Goal: Task Accomplishment & Management: Complete application form

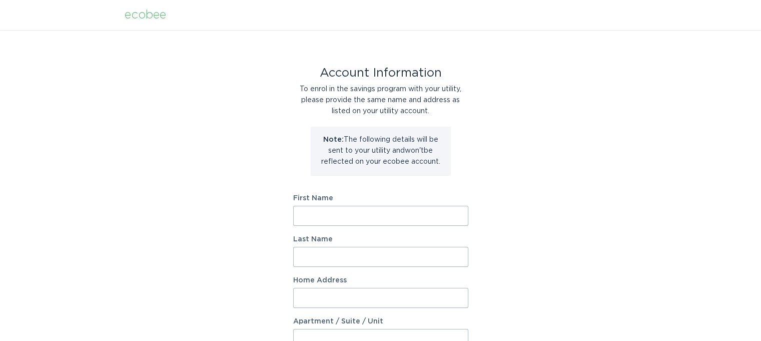
click at [344, 216] on input "First Name" at bounding box center [380, 216] width 175 height 20
type input "Alia"
type input "Ghandour"
type input "[STREET_ADDRESS]"
select select "US"
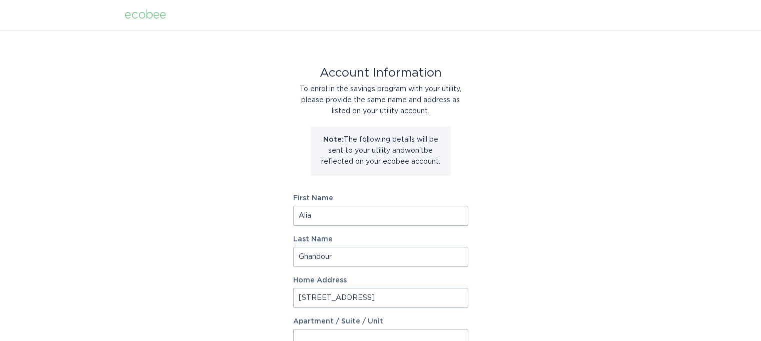
type input "[GEOGRAPHIC_DATA]"
type input "80305-5410"
select select "CO"
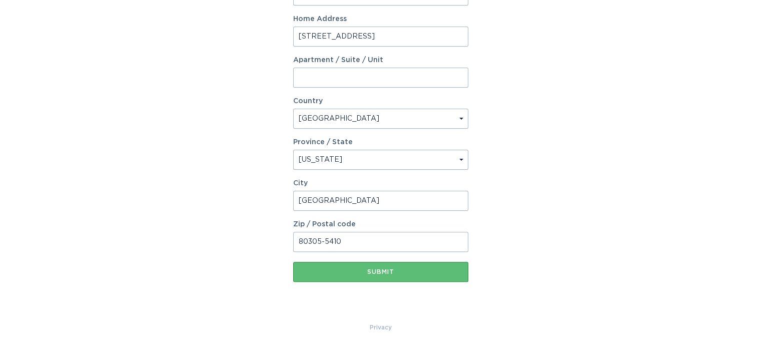
scroll to position [268, 0]
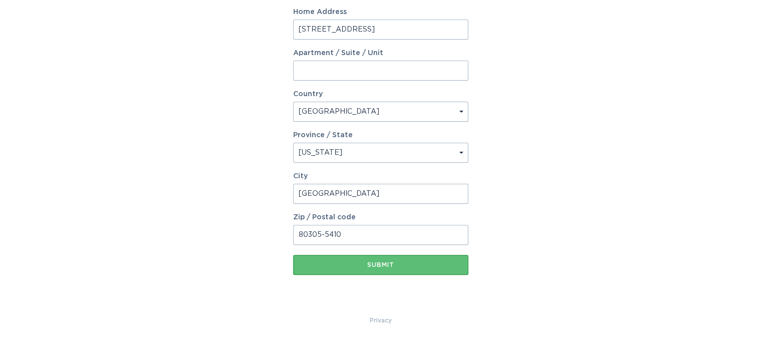
click at [358, 235] on input "80305-5410" at bounding box center [380, 235] width 175 height 20
type input "80305"
drag, startPoint x: 751, startPoint y: 195, endPoint x: 710, endPoint y: 221, distance: 49.0
click at [751, 195] on div "Account Information To enrol in the savings program with your utility, please p…" at bounding box center [380, 38] width 761 height 553
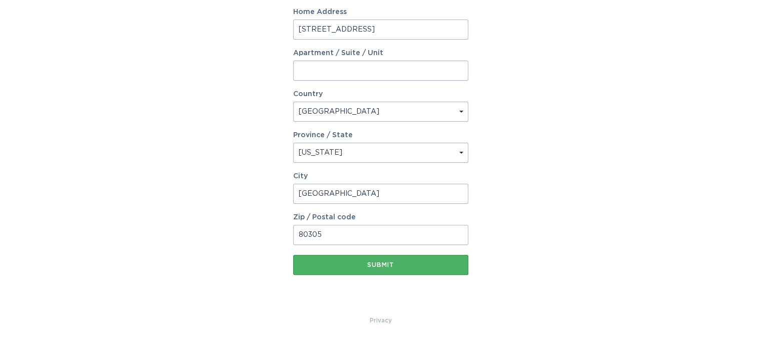
click at [352, 262] on div "Submit" at bounding box center [380, 265] width 165 height 6
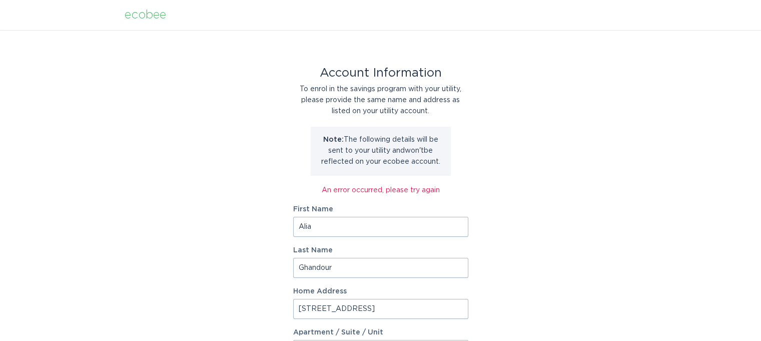
scroll to position [279, 0]
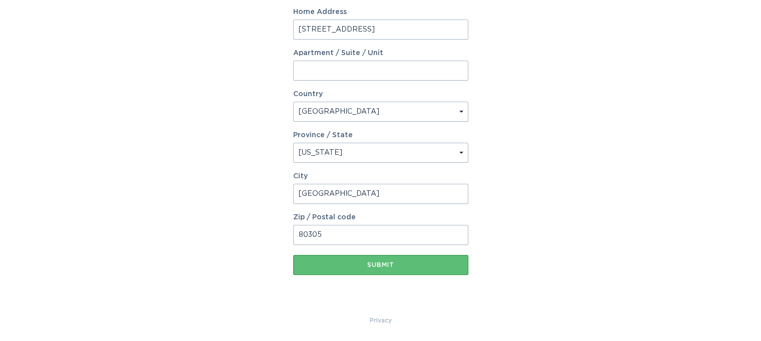
click at [319, 29] on input "[STREET_ADDRESS]" at bounding box center [380, 30] width 175 height 20
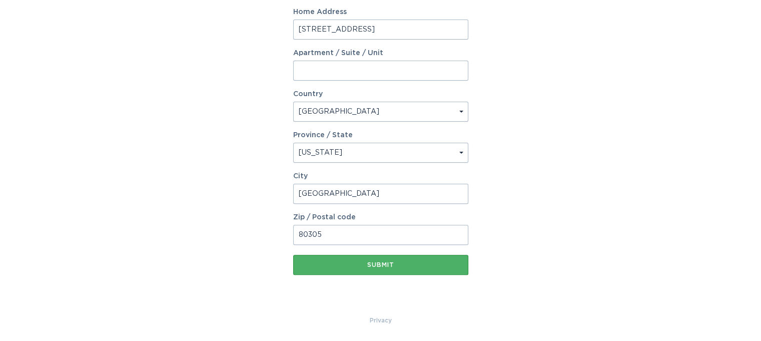
type input "[STREET_ADDRESS]"
click at [386, 270] on button "Submit" at bounding box center [380, 265] width 175 height 20
click at [362, 263] on div "Submit" at bounding box center [380, 265] width 165 height 6
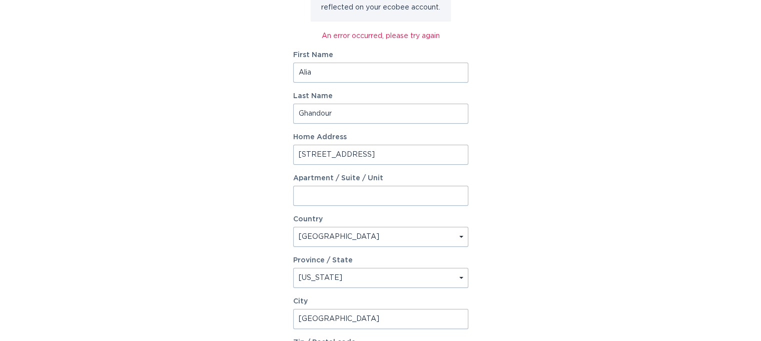
scroll to position [29, 0]
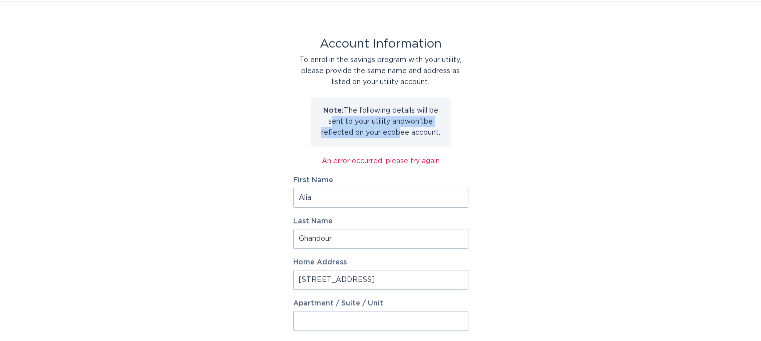
drag, startPoint x: 396, startPoint y: 135, endPoint x: 559, endPoint y: 144, distance: 163.3
click at [294, 117] on div "Account Information To enrol in the savings program with your utility, please p…" at bounding box center [380, 282] width 175 height 486
click at [587, 145] on div "Account Information To enrol in the savings program with your utility, please p…" at bounding box center [380, 283] width 761 height 564
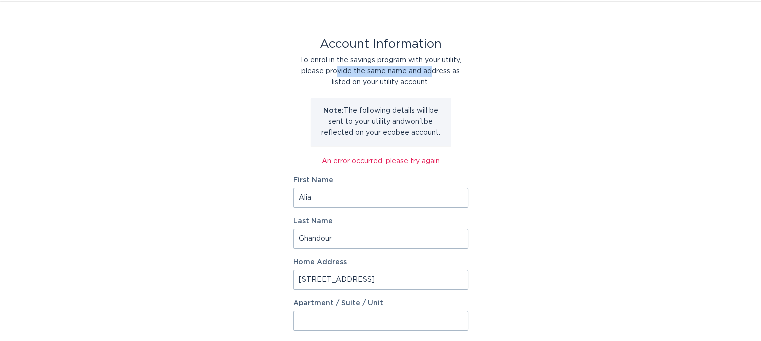
drag, startPoint x: 433, startPoint y: 72, endPoint x: 338, endPoint y: 72, distance: 95.0
click at [338, 72] on div "To enrol in the savings program with your utility, please provide the same name…" at bounding box center [380, 71] width 175 height 33
click at [516, 108] on div "Account Information To enrol in the savings program with your utility, please p…" at bounding box center [380, 283] width 761 height 564
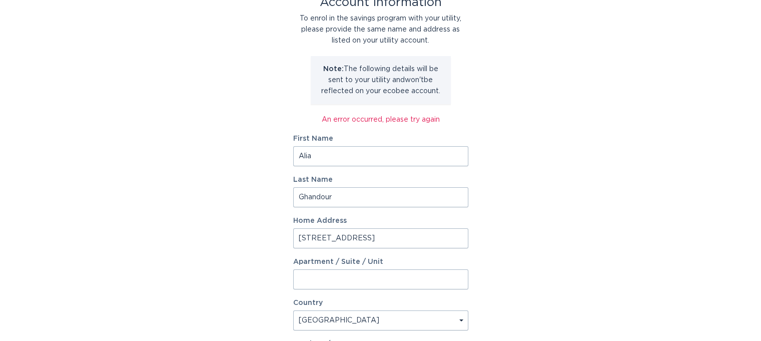
scroll to position [79, 0]
